Goal: Information Seeking & Learning: Understand process/instructions

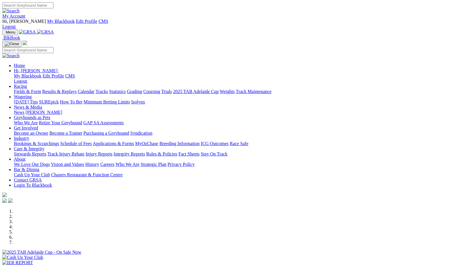
click at [177, 151] on link "Rules & Policies" at bounding box center [161, 153] width 31 height 5
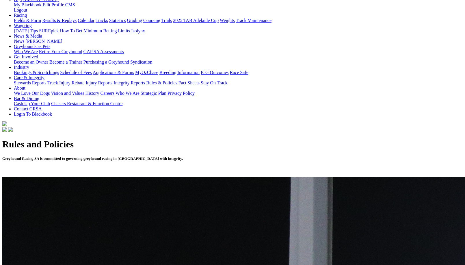
scroll to position [90, 0]
